Goal: Check status: Check status

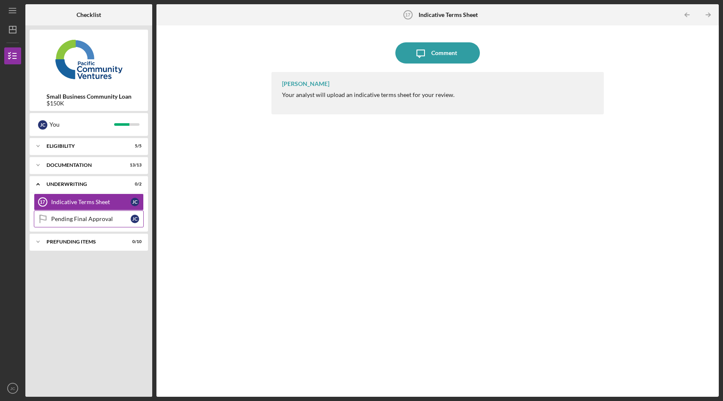
click at [83, 219] on div "Pending Final Approval" at bounding box center [91, 218] width 80 height 7
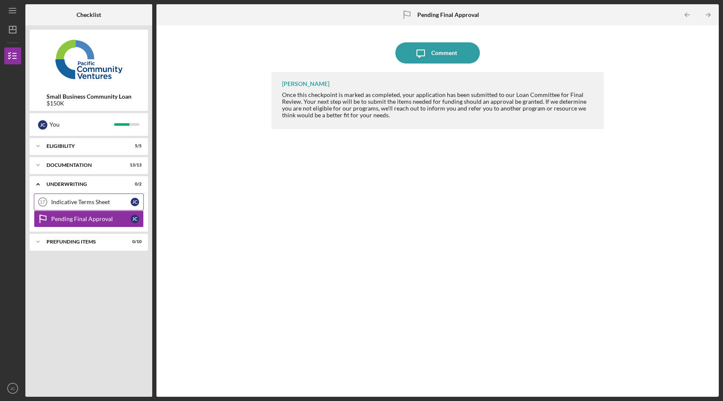
click at [87, 203] on div "Indicative Terms Sheet" at bounding box center [91, 201] width 80 height 7
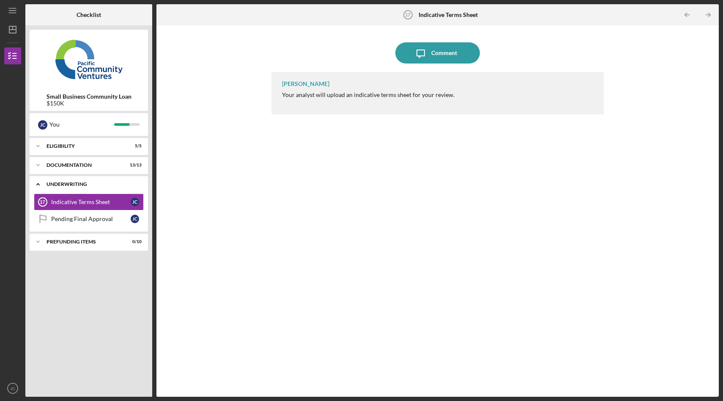
click at [37, 185] on polyline at bounding box center [38, 185] width 3 height 2
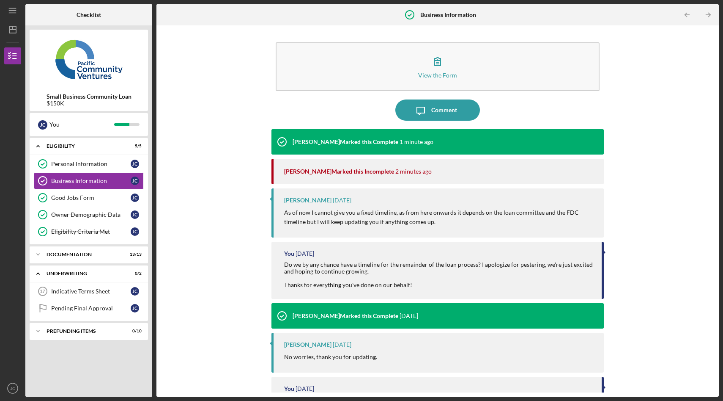
click at [243, 172] on div "View the Form Form Icon/Message Comment Yash Abichandani Marked this Complete 1…" at bounding box center [438, 211] width 554 height 363
click at [96, 287] on link "Indicative Terms Sheet 17 Indicative Terms Sheet J C" at bounding box center [89, 291] width 110 height 17
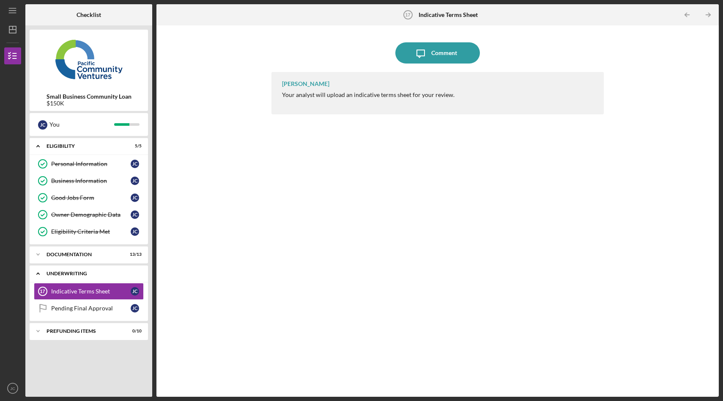
click at [72, 273] on div "Underwriting" at bounding box center [92, 273] width 91 height 5
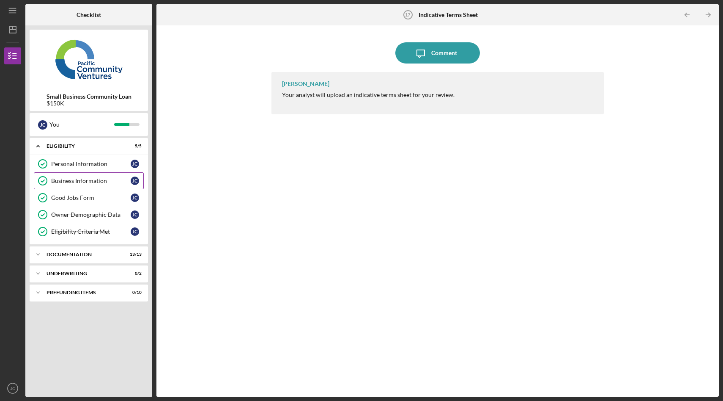
click at [73, 185] on link "Business Information Business Information J C" at bounding box center [89, 180] width 110 height 17
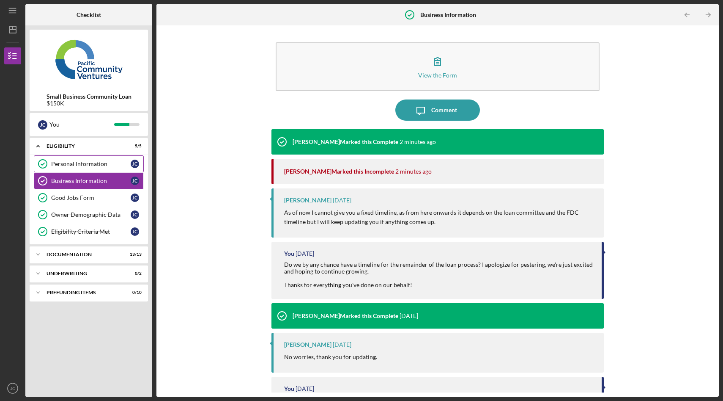
click at [92, 164] on div "Personal Information" at bounding box center [91, 163] width 80 height 7
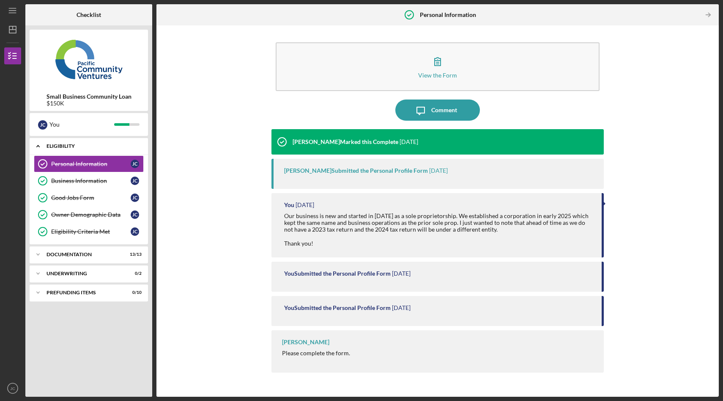
click at [66, 144] on div "Eligibility" at bounding box center [92, 145] width 91 height 5
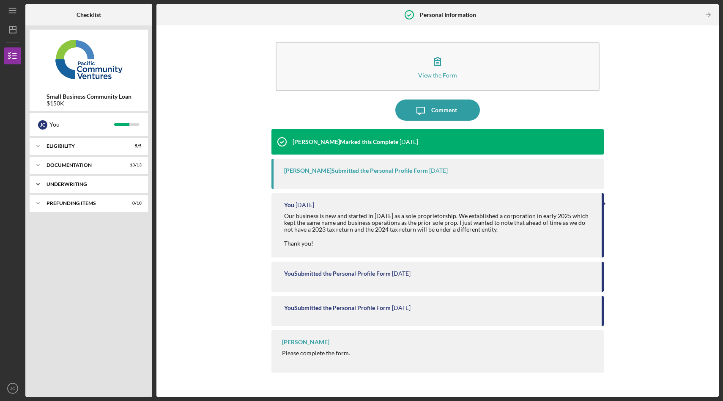
click at [69, 188] on div "Icon/Expander Underwriting 0 / 2" at bounding box center [89, 184] width 118 height 17
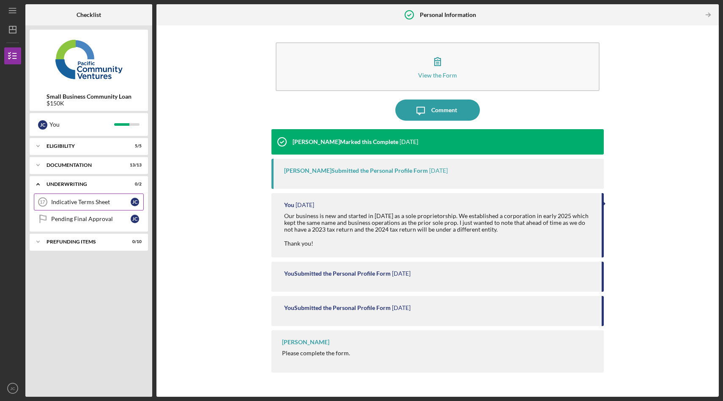
click at [90, 200] on div "Indicative Terms Sheet" at bounding box center [91, 201] width 80 height 7
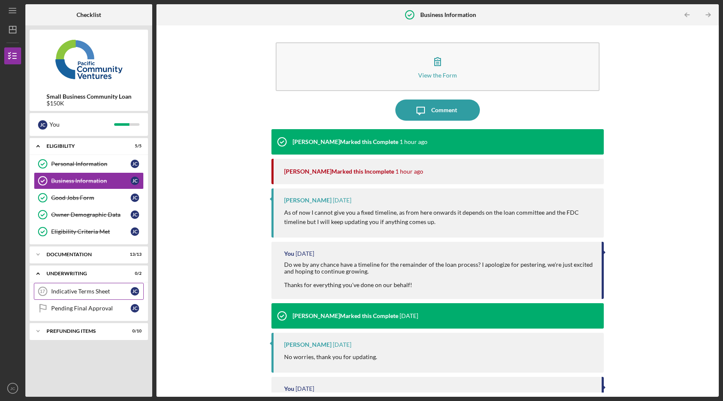
click at [97, 287] on link "Indicative Terms Sheet 17 Indicative Terms Sheet [PERSON_NAME]" at bounding box center [89, 291] width 110 height 17
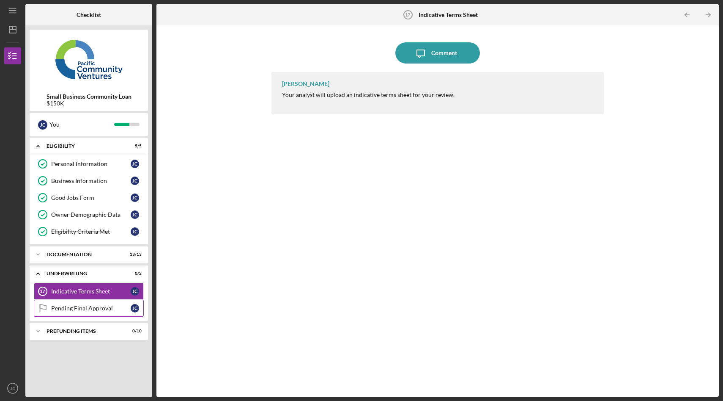
click at [85, 311] on div "Pending Final Approval" at bounding box center [91, 308] width 80 height 7
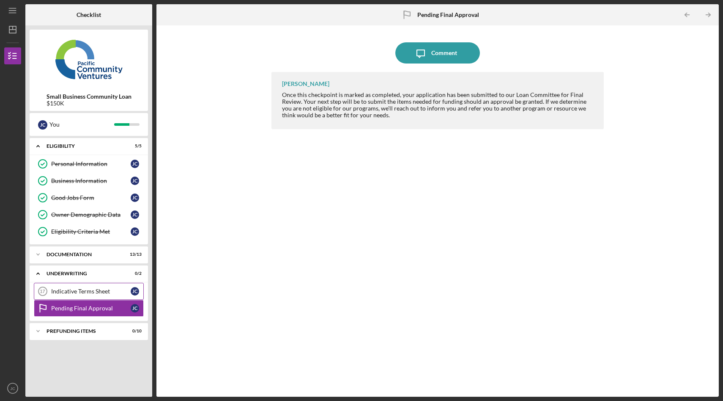
click at [95, 293] on div "Indicative Terms Sheet" at bounding box center [91, 291] width 80 height 7
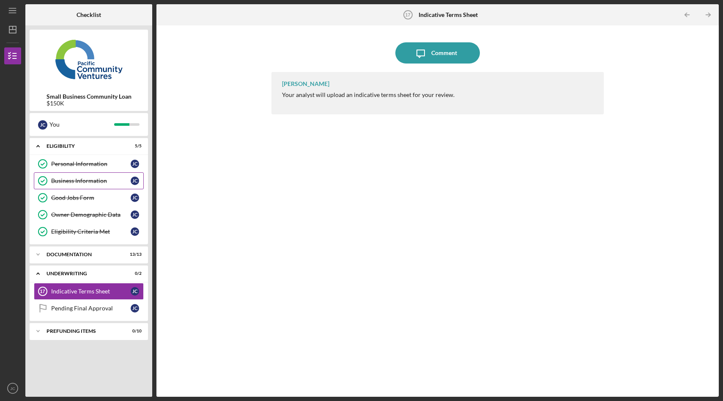
click at [94, 187] on link "Business Information Business Information [PERSON_NAME]" at bounding box center [89, 180] width 110 height 17
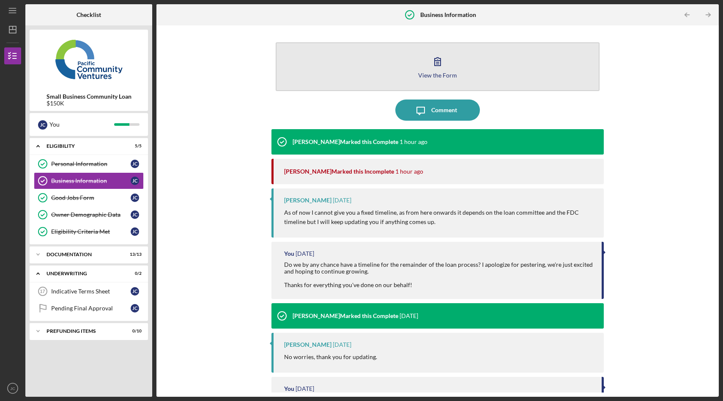
click at [415, 65] on button "View the Form Form" at bounding box center [438, 66] width 324 height 49
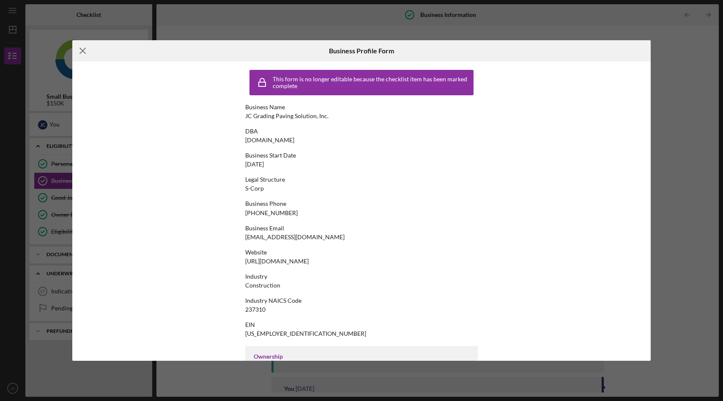
click at [84, 50] on icon "Icon/Menu Close" at bounding box center [82, 50] width 21 height 21
